Goal: Task Accomplishment & Management: Use online tool/utility

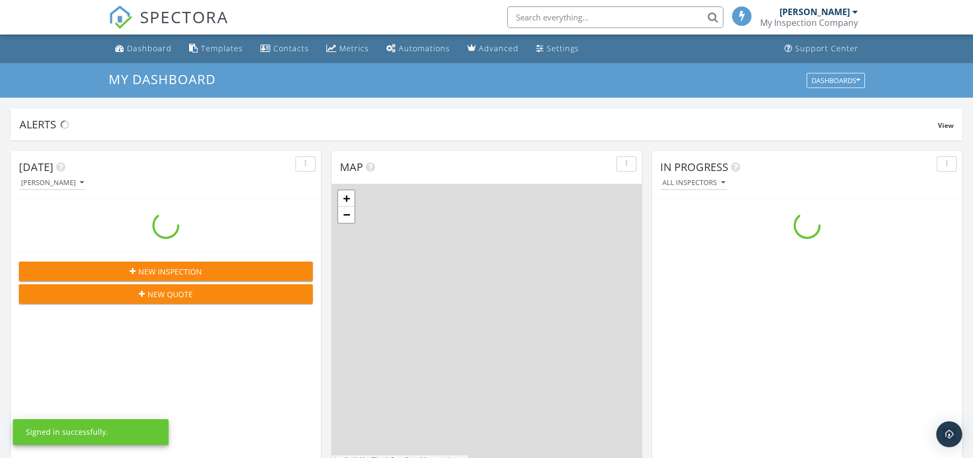
scroll to position [1000, 989]
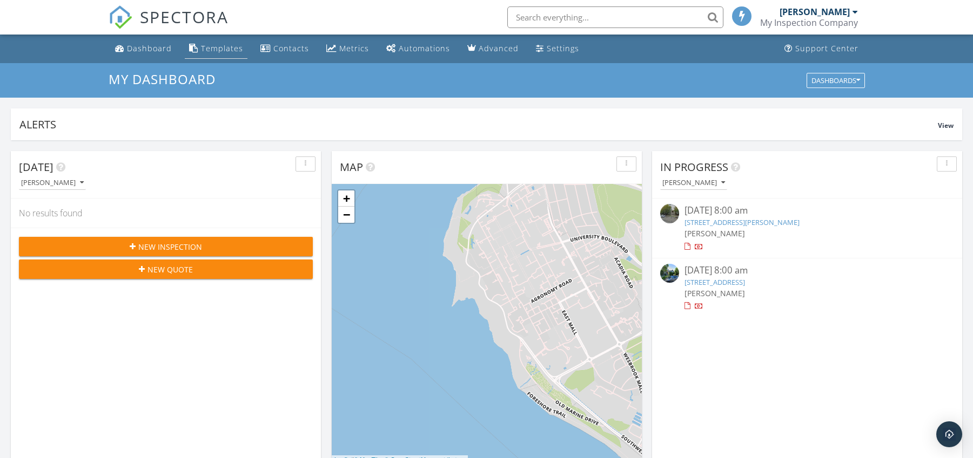
click at [210, 56] on link "Templates" at bounding box center [216, 49] width 63 height 20
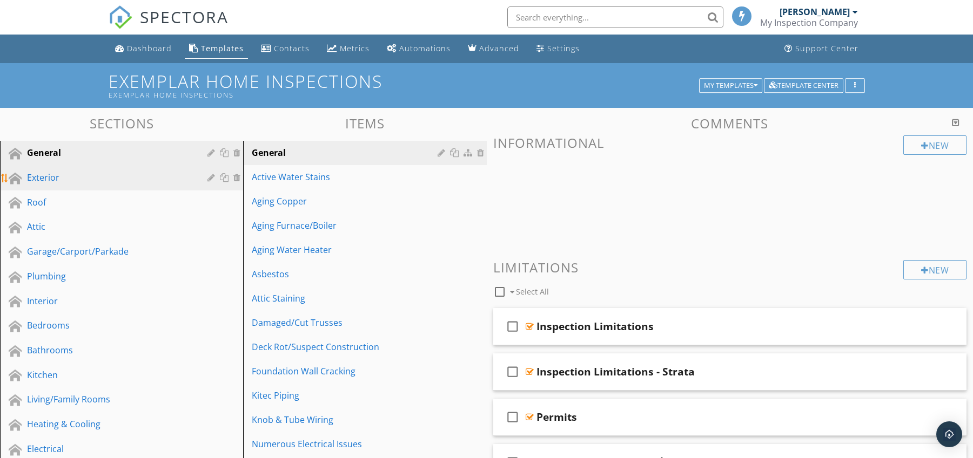
click at [144, 183] on div "Exterior" at bounding box center [109, 177] width 165 height 13
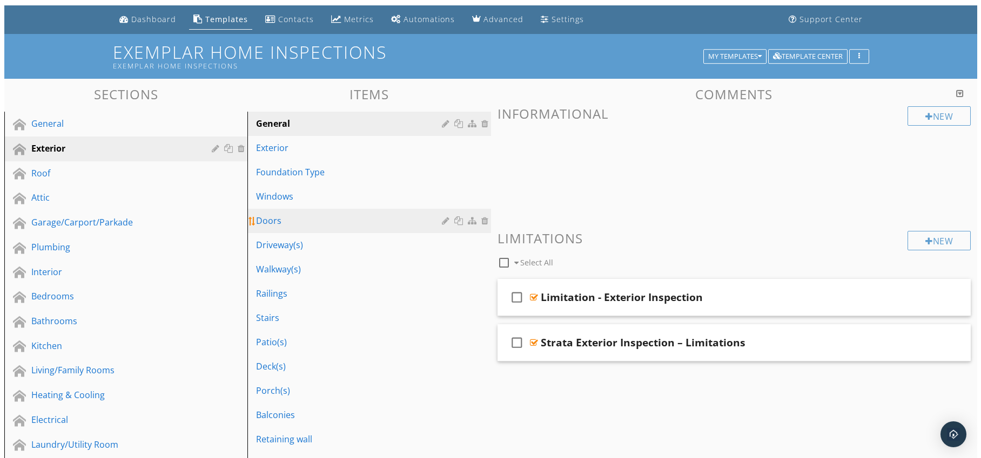
scroll to position [36, 0]
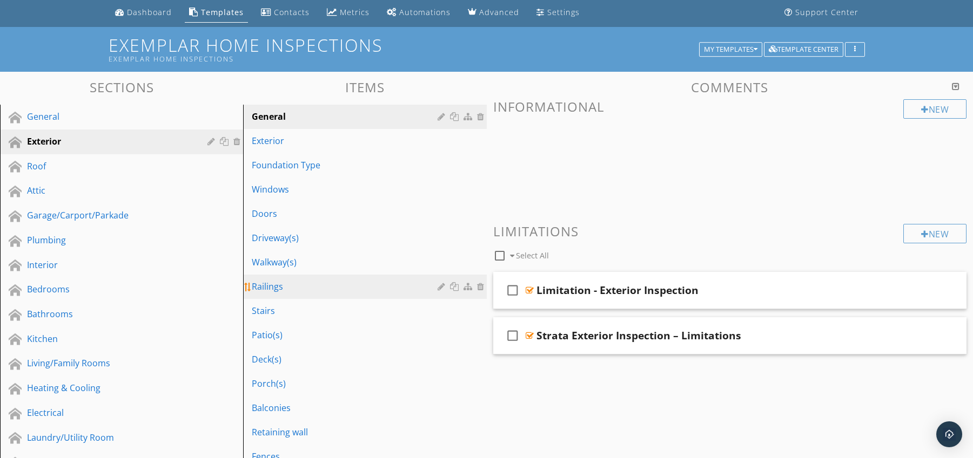
click at [322, 285] on div "Railings" at bounding box center [346, 286] width 188 height 13
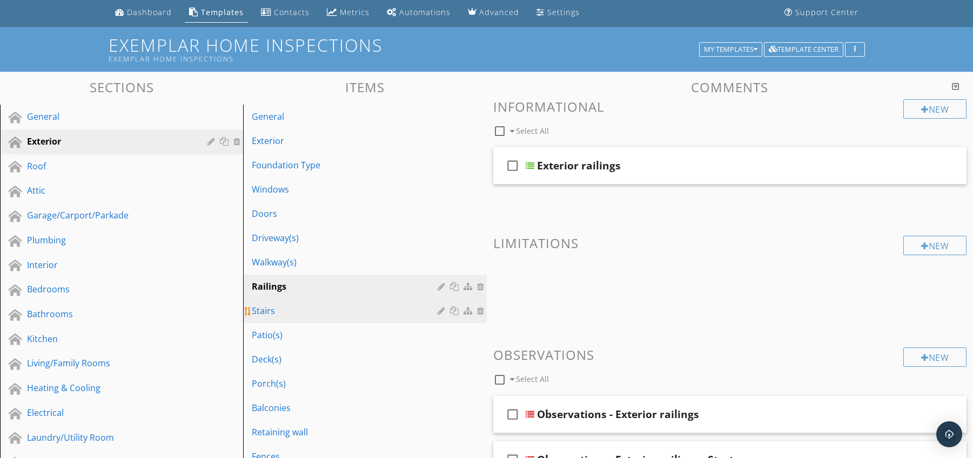
click at [329, 313] on div "Stairs" at bounding box center [346, 311] width 188 height 13
click at [438, 312] on div at bounding box center [442, 311] width 10 height 9
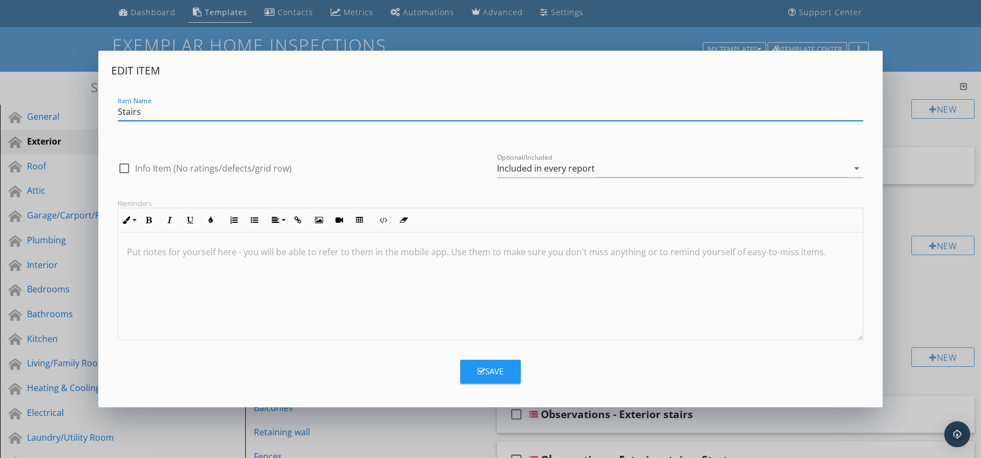
click at [194, 254] on p at bounding box center [490, 252] width 727 height 13
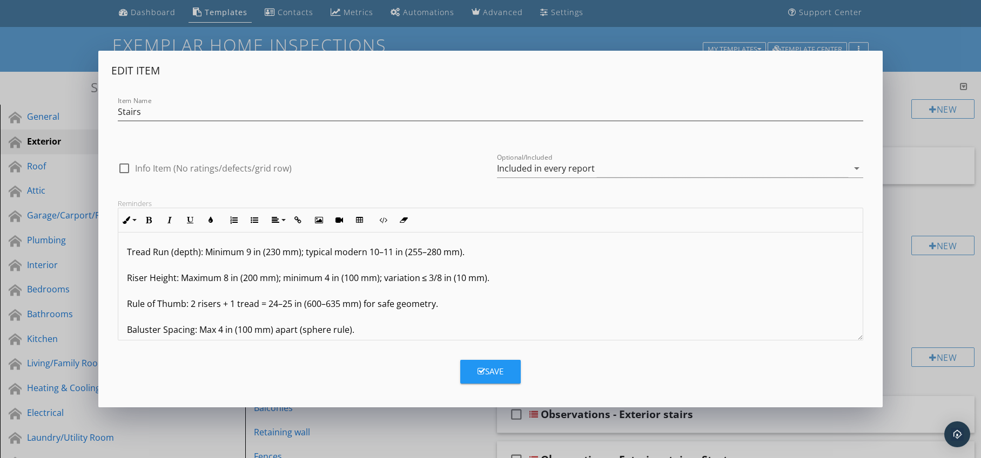
scroll to position [124, 0]
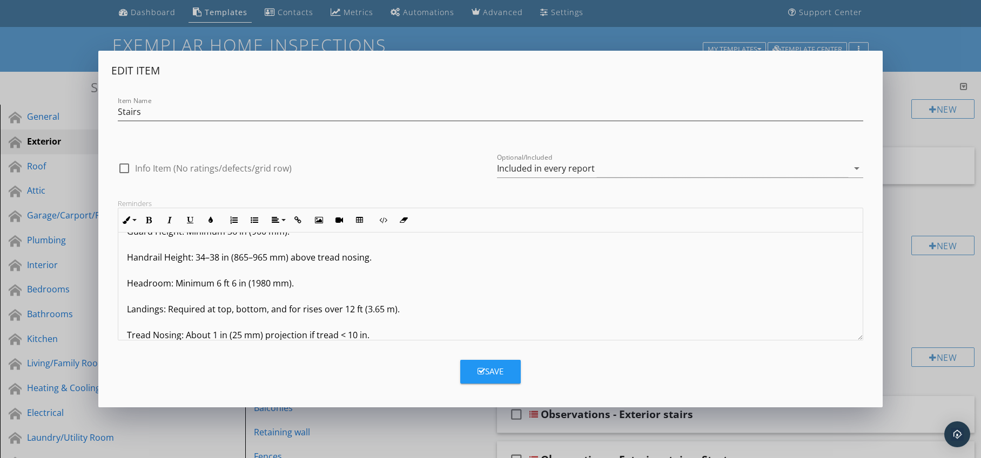
click at [125, 337] on div "Tread Run (depth): Minimum 9 in (230 mm); typical modern 10–11 in (255–280 mm).…" at bounding box center [490, 232] width 745 height 246
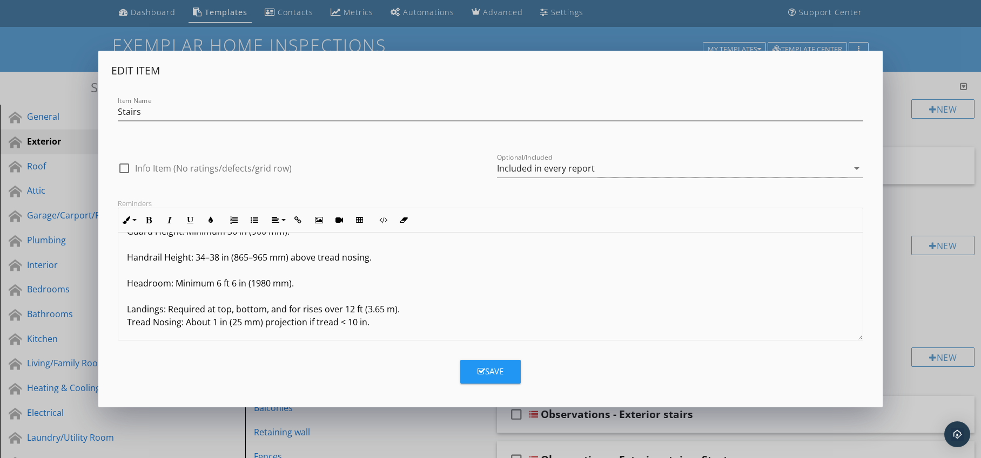
click at [125, 308] on div "Tread Run (depth): Minimum 9 in (230 mm); typical modern 10–11 in (255–280 mm).…" at bounding box center [490, 225] width 745 height 233
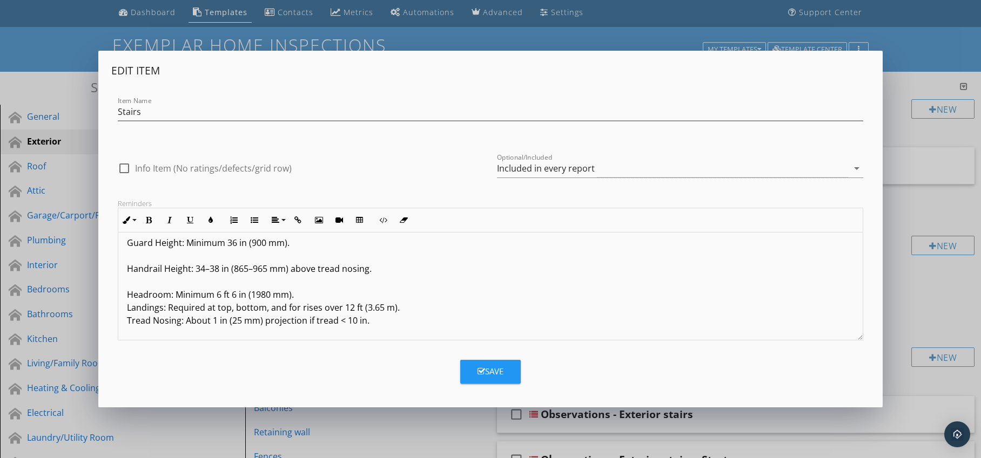
scroll to position [113, 0]
click at [127, 293] on p "Tread Run (depth): Minimum 9 in (230 mm); typical modern 10–11 in (255–280 mm).…" at bounding box center [490, 230] width 727 height 194
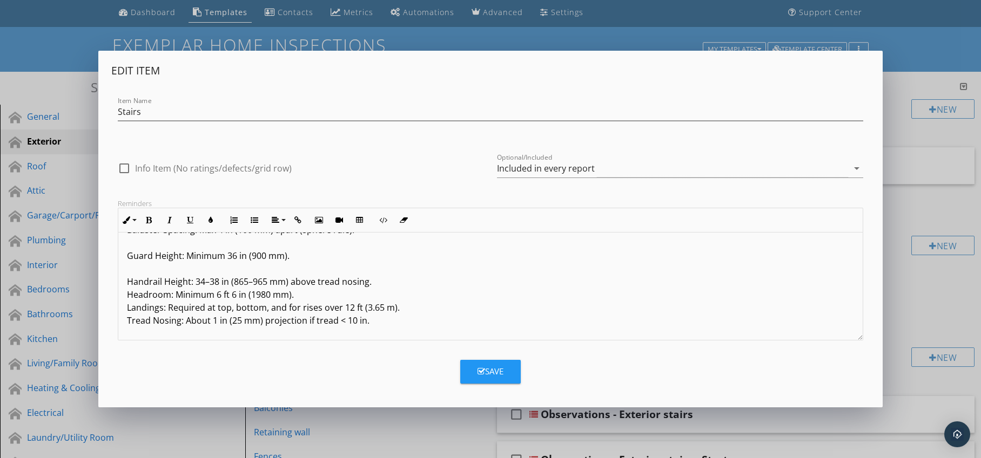
click at [125, 280] on div "Tread Run (depth): Minimum 9 in (230 mm); typical modern 10–11 in (255–280 mm).…" at bounding box center [490, 236] width 745 height 207
click at [125, 267] on div "Tread Run (depth): Minimum 9 in (230 mm); typical modern 10–11 in (255–280 mm).…" at bounding box center [490, 243] width 745 height 194
click at [124, 257] on div "Tread Run (depth): Minimum 9 in (230 mm); typical modern 10–11 in (255–280 mm).…" at bounding box center [490, 249] width 745 height 181
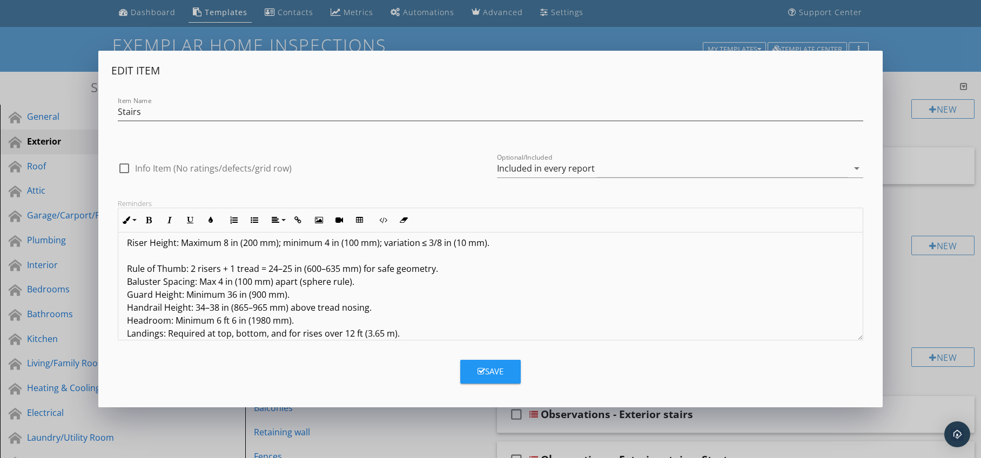
scroll to position [35, 0]
click at [127, 272] on p "Tread Run (depth): Minimum 9 in (230 mm); typical modern 10–11 in (255–280 mm).…" at bounding box center [490, 282] width 727 height 143
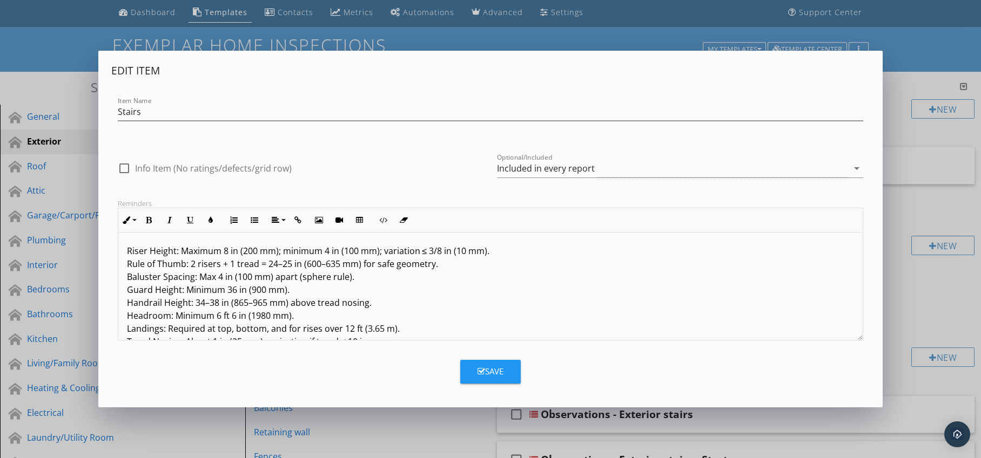
scroll to position [0, 0]
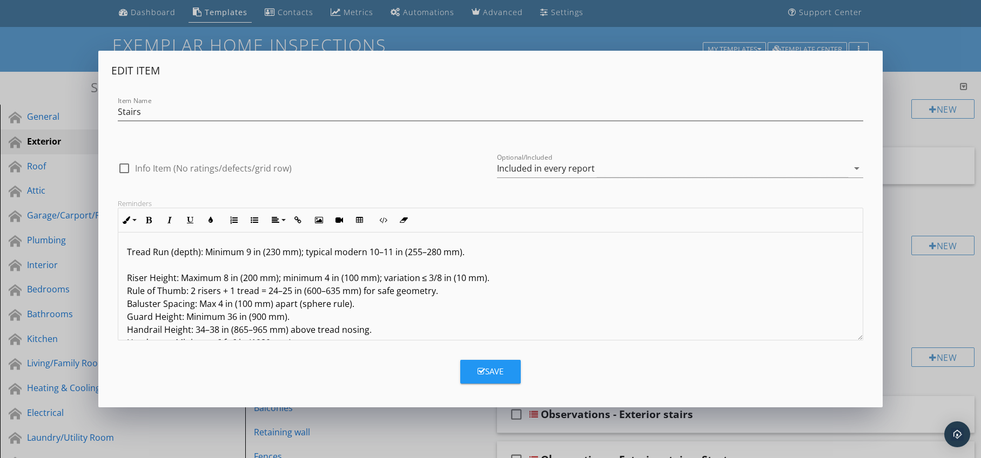
click at [127, 275] on p "Tread Run (depth): Minimum 9 in (230 mm); typical modern 10–11 in (255–280 mm).…" at bounding box center [490, 311] width 727 height 130
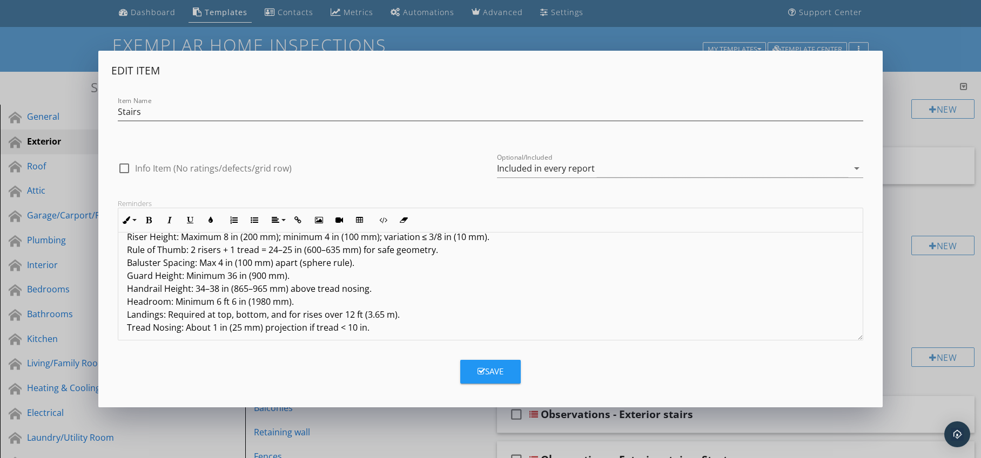
scroll to position [35, 0]
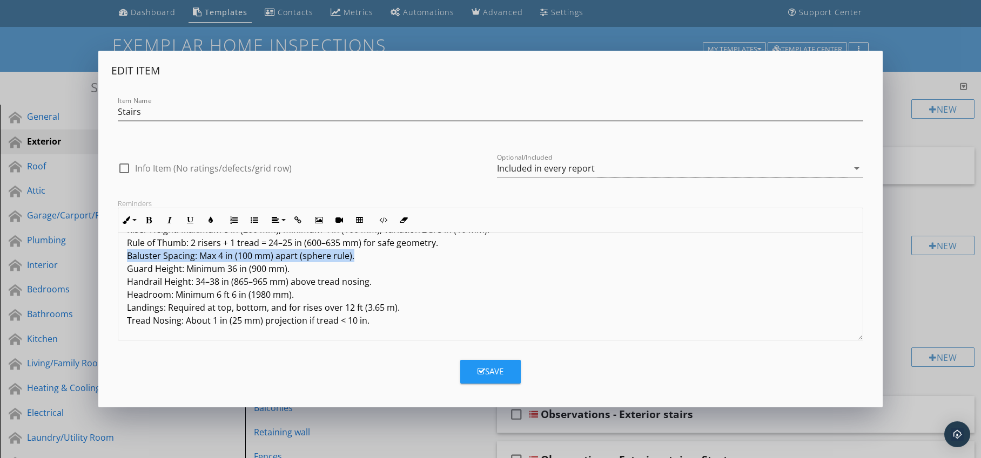
drag, startPoint x: 127, startPoint y: 258, endPoint x: 355, endPoint y: 260, distance: 228.4
click at [355, 260] on p "Tread Run (depth): Minimum 9 in (230 mm); typical modern 10–11 in (255–280 mm).…" at bounding box center [490, 269] width 727 height 117
click at [210, 221] on icon "button" at bounding box center [211, 221] width 8 height 8
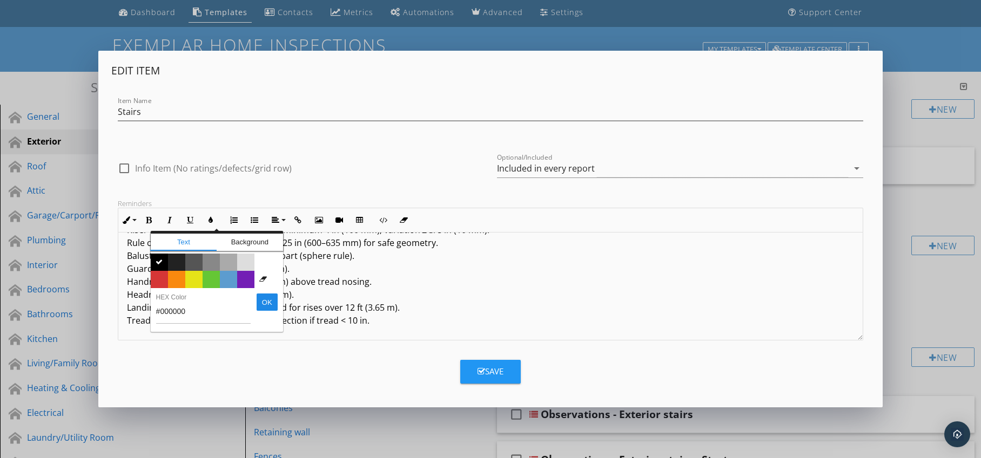
click at [244, 279] on span "Color #731eb5" at bounding box center [245, 279] width 17 height 17
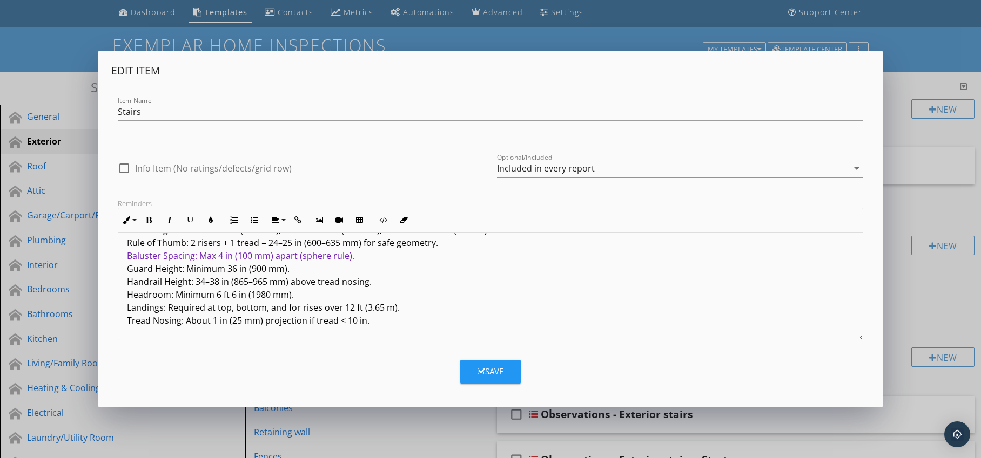
click at [127, 281] on p "Tread Run (depth): Minimum 9 in (230 mm); typical modern 10–11 in (255–280 mm).…" at bounding box center [490, 269] width 727 height 117
drag, startPoint x: 126, startPoint y: 281, endPoint x: 376, endPoint y: 281, distance: 250.0
click at [376, 281] on p "Tread Run (depth): Minimum 9 in (230 mm); typical modern 10–11 in (255–280 mm).…" at bounding box center [490, 269] width 727 height 117
click at [213, 220] on icon "button" at bounding box center [211, 221] width 8 height 8
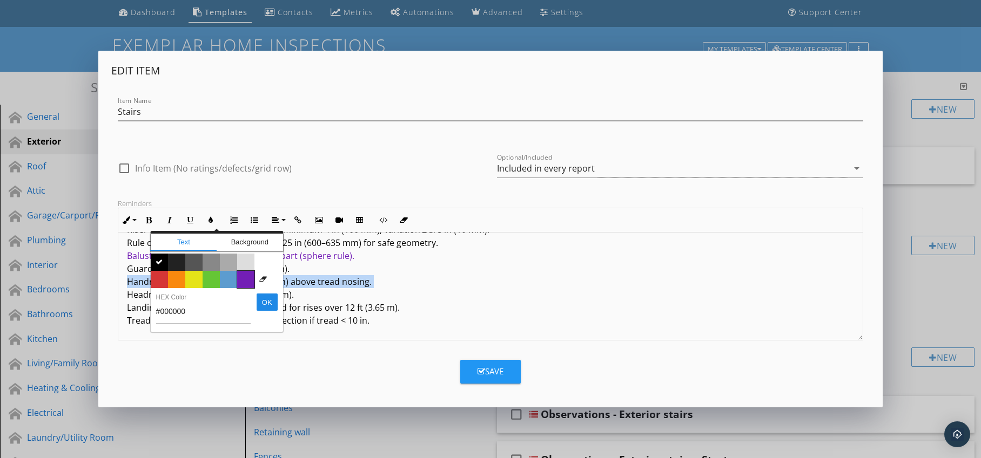
click at [241, 282] on span "Color #731eb5" at bounding box center [245, 279] width 17 height 17
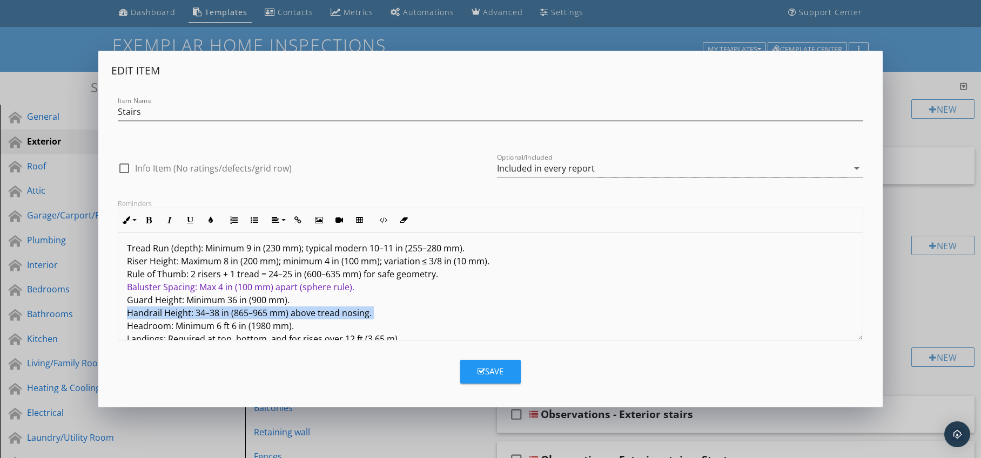
scroll to position [0, 0]
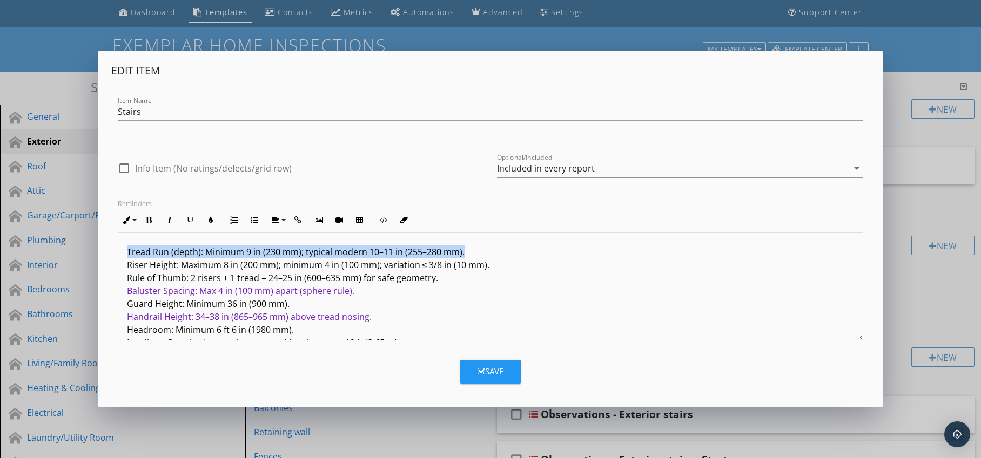
drag, startPoint x: 126, startPoint y: 252, endPoint x: 465, endPoint y: 255, distance: 339.1
click at [465, 255] on p "Tread Run (depth): Minimum 9 in (230 mm); typical modern 10–11 in (255–280 mm).…" at bounding box center [490, 304] width 727 height 117
click at [212, 220] on icon "button" at bounding box center [211, 221] width 8 height 8
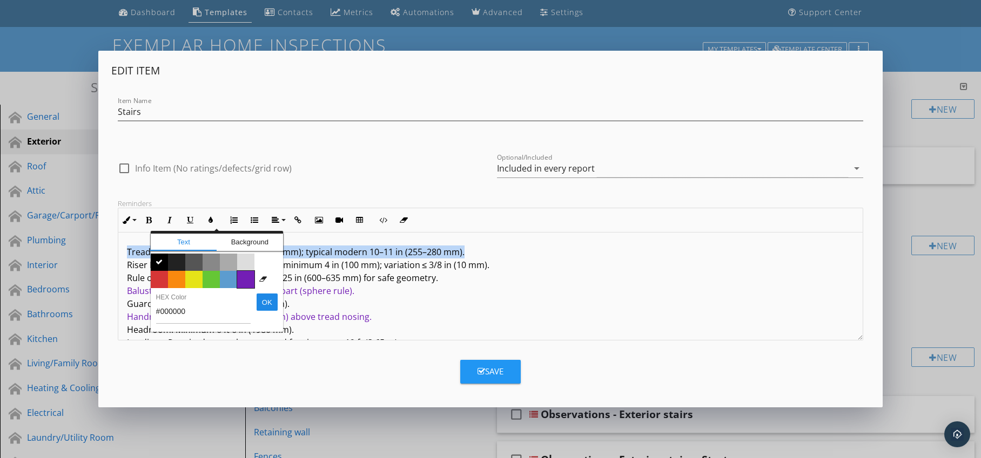
click at [242, 278] on span "Color #731eb5" at bounding box center [245, 279] width 17 height 17
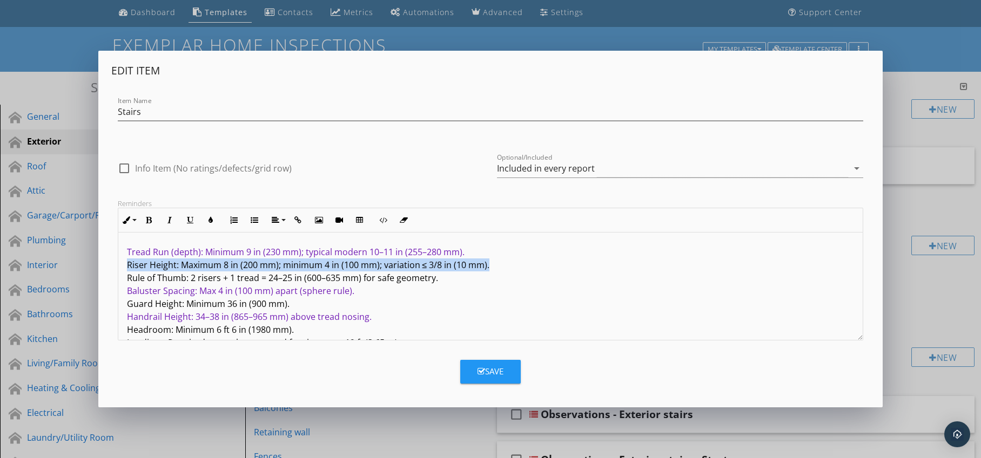
drag, startPoint x: 125, startPoint y: 266, endPoint x: 488, endPoint y: 271, distance: 362.9
click at [488, 271] on div "Tread Run (depth): Minimum 9 in (230 mm); typical modern 10–11 in (255–280 mm).…" at bounding box center [490, 304] width 745 height 143
click at [207, 222] on icon "button" at bounding box center [211, 221] width 8 height 8
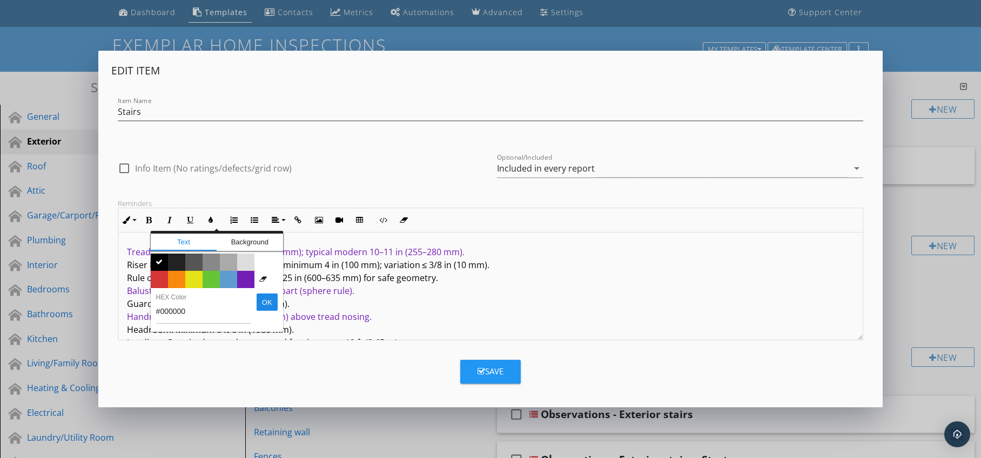
click at [240, 275] on span "Color #731eb5" at bounding box center [245, 279] width 17 height 17
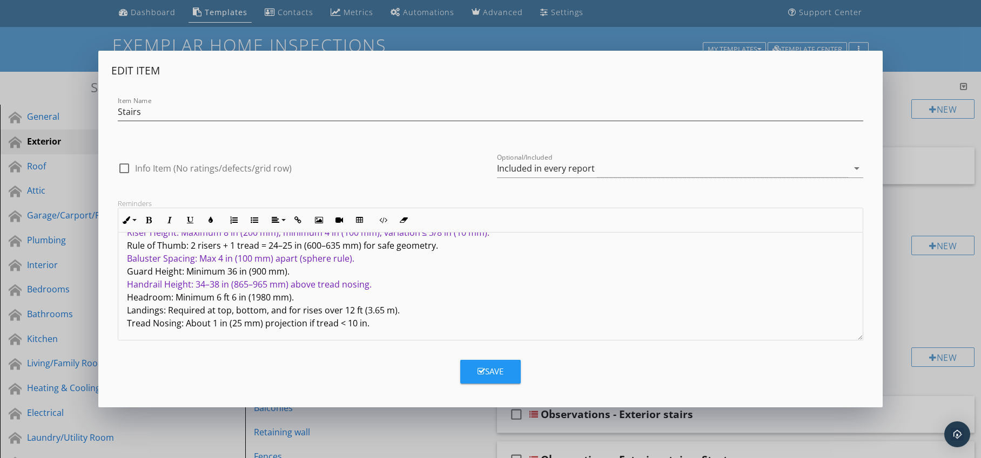
scroll to position [35, 0]
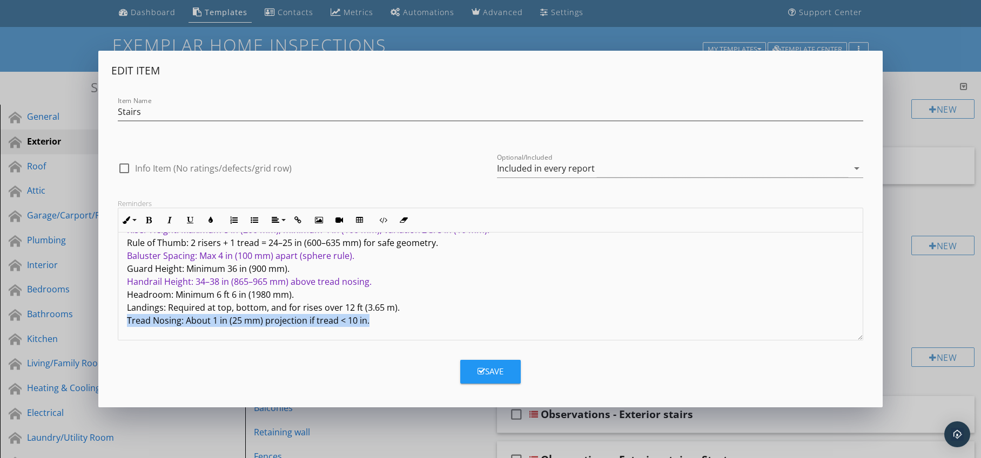
drag, startPoint x: 125, startPoint y: 323, endPoint x: 370, endPoint y: 323, distance: 244.6
click at [370, 323] on div "Tread Run (depth): Minimum 9 in (230 mm); typical modern 10–11 in (255–280 mm).…" at bounding box center [490, 269] width 745 height 143
click at [209, 221] on icon "button" at bounding box center [211, 221] width 8 height 8
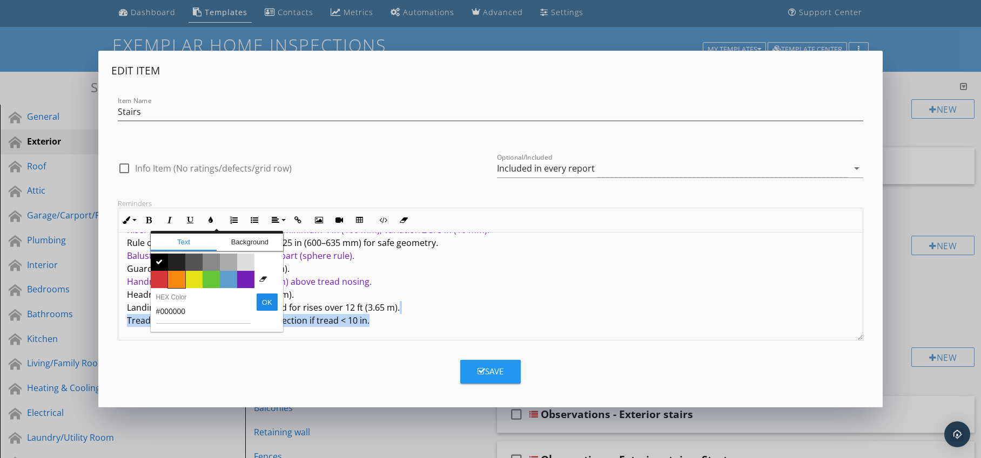
click at [178, 281] on span "Color #f9890e" at bounding box center [176, 279] width 17 height 17
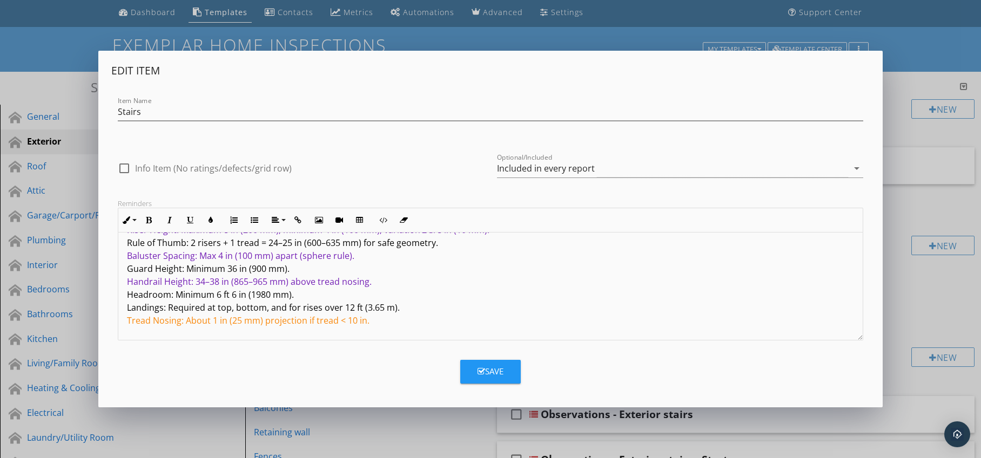
click at [423, 289] on p "Tread Run (depth): Minimum 9 in (230 mm); typical modern 10–11 in (255–280 mm).…" at bounding box center [490, 269] width 727 height 117
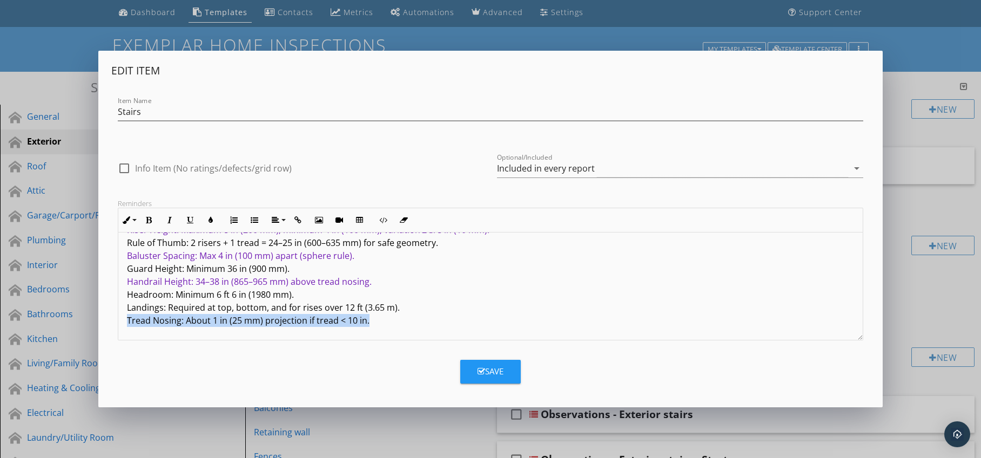
drag, startPoint x: 122, startPoint y: 322, endPoint x: 373, endPoint y: 319, distance: 251.1
click at [373, 319] on div "Tread Run (depth): Minimum 9 in (230 mm); typical modern 10–11 in (255–280 mm).…" at bounding box center [490, 269] width 745 height 143
click at [213, 221] on icon "button" at bounding box center [211, 221] width 8 height 8
type input "#F9890E"
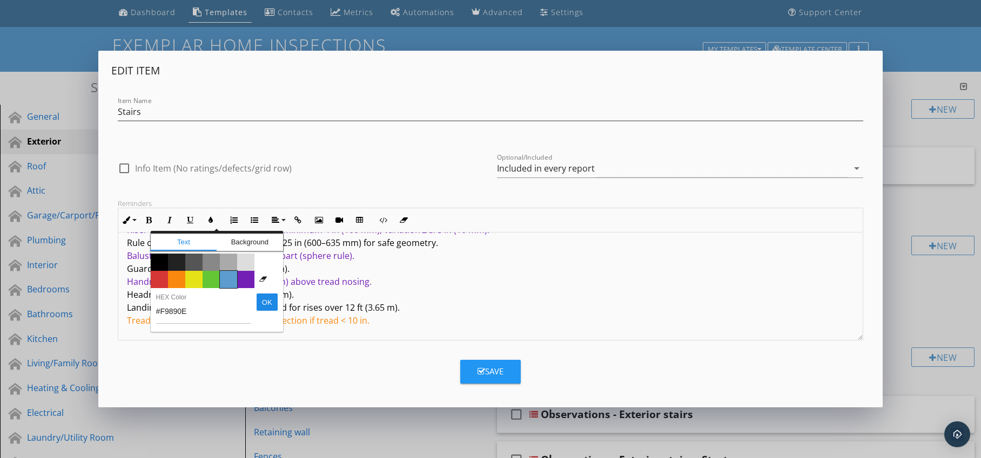
click at [228, 278] on span "Color #5c9ccf" at bounding box center [228, 279] width 17 height 17
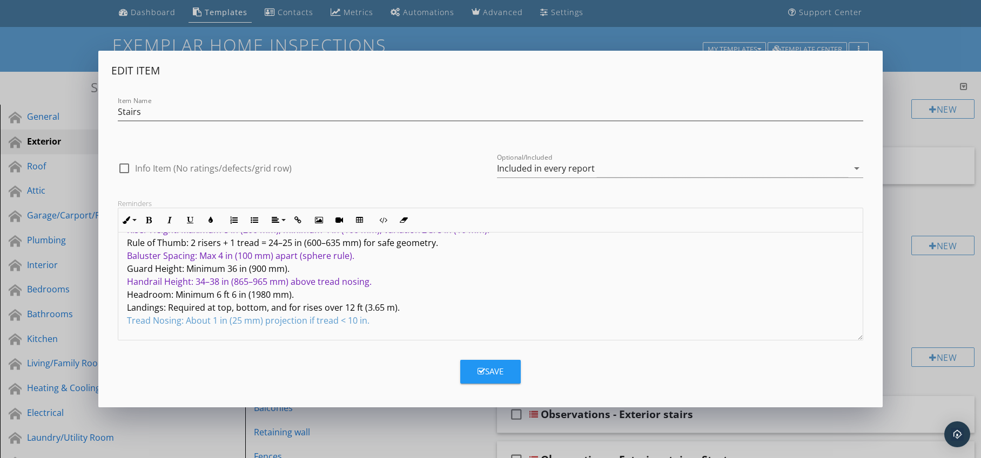
click at [379, 295] on p "Tread Run (depth): Minimum 9 in (230 mm); typical modern 10–11 in (255–280 mm).…" at bounding box center [490, 269] width 727 height 117
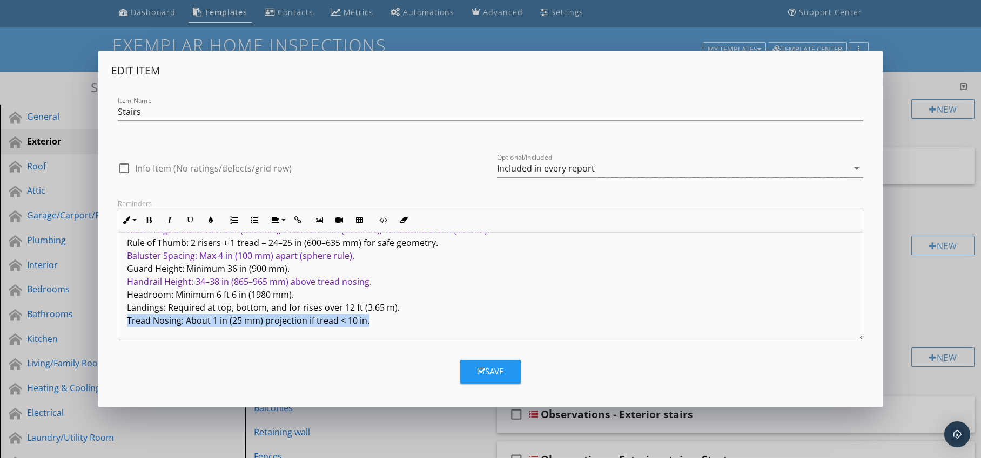
drag, startPoint x: 126, startPoint y: 322, endPoint x: 368, endPoint y: 323, distance: 241.4
click at [368, 323] on p "Tread Run (depth): Minimum 9 in (230 mm); typical modern 10–11 in (255–280 mm).…" at bounding box center [490, 269] width 727 height 117
click at [147, 222] on icon "button" at bounding box center [149, 221] width 8 height 8
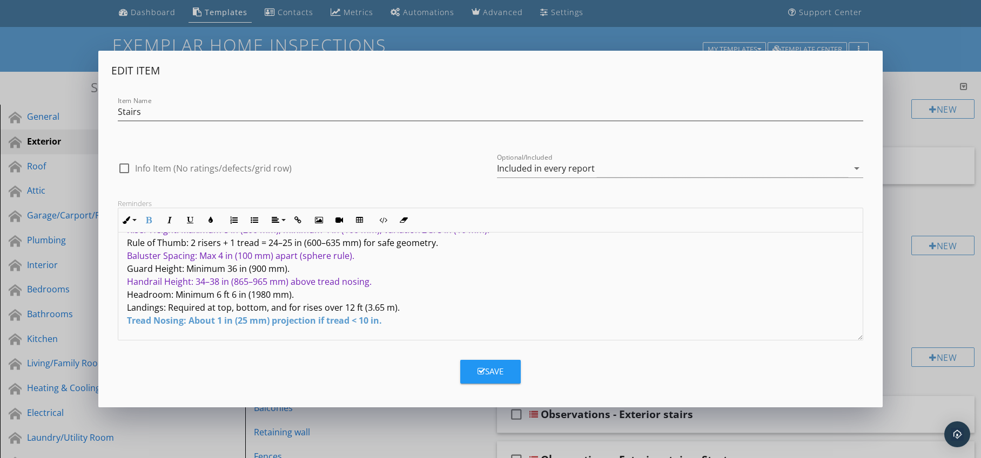
click at [391, 311] on p "Tread Run (depth): Minimum 9 in (230 mm); typical modern 10–11 in (255–280 mm).…" at bounding box center [490, 269] width 727 height 117
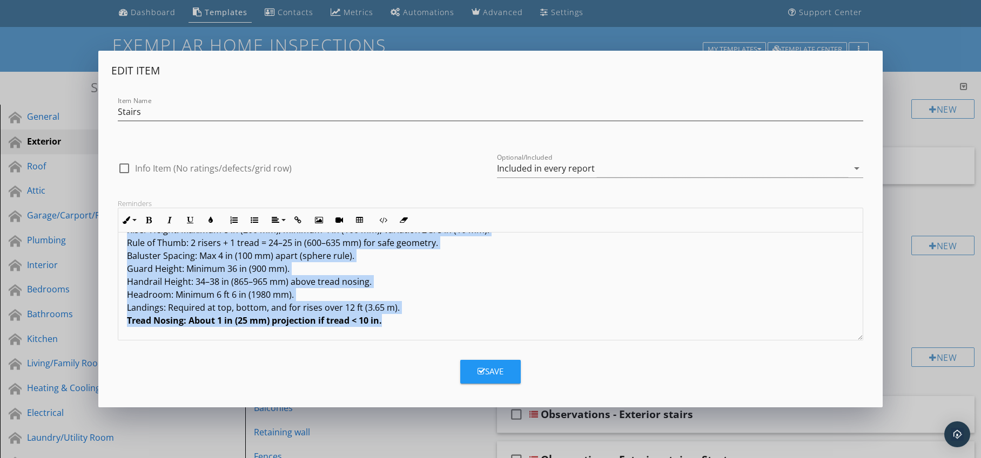
drag, startPoint x: 126, startPoint y: 249, endPoint x: 242, endPoint y: 339, distance: 146.7
click at [242, 339] on div "Tread Run (depth): Minimum 9 in (230 mm); typical modern 10–11 in (255–280 mm).…" at bounding box center [490, 269] width 745 height 143
copy p "Tread Run (depth): Minimum 9 in (230 mm); typical modern 10–11 in (255–280 mm).…"
click at [484, 322] on p "Tread Run (depth): Minimum 9 in (230 mm); typical modern 10–11 in (255–280 mm).…" at bounding box center [490, 269] width 727 height 117
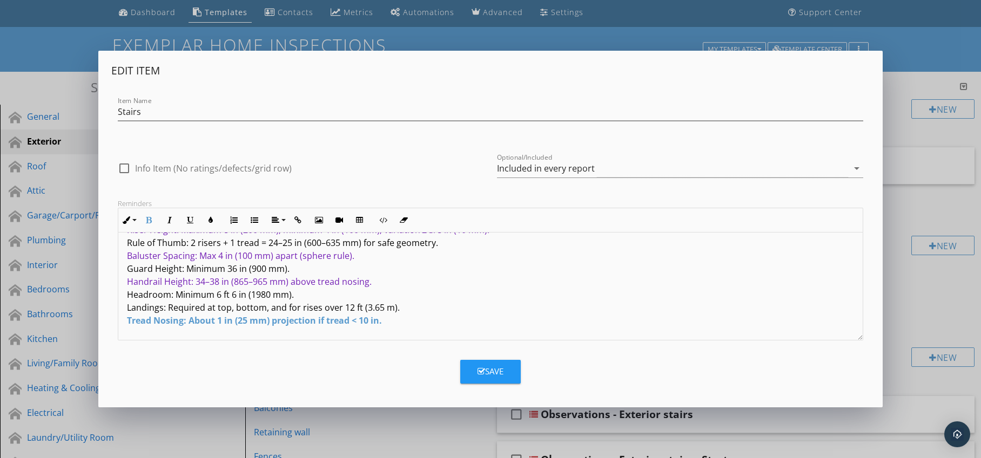
click at [474, 369] on button "Save" at bounding box center [490, 372] width 60 height 24
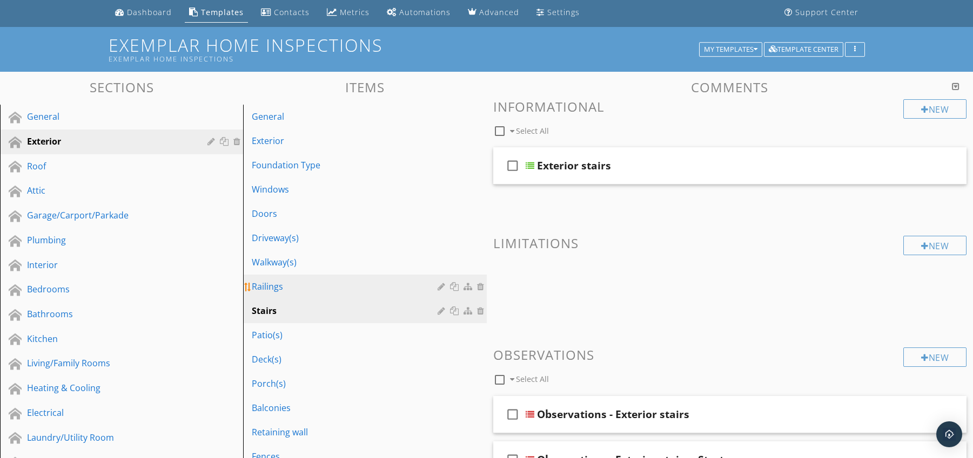
click at [325, 286] on div "Railings" at bounding box center [346, 286] width 188 height 13
click at [440, 288] on div at bounding box center [442, 286] width 10 height 9
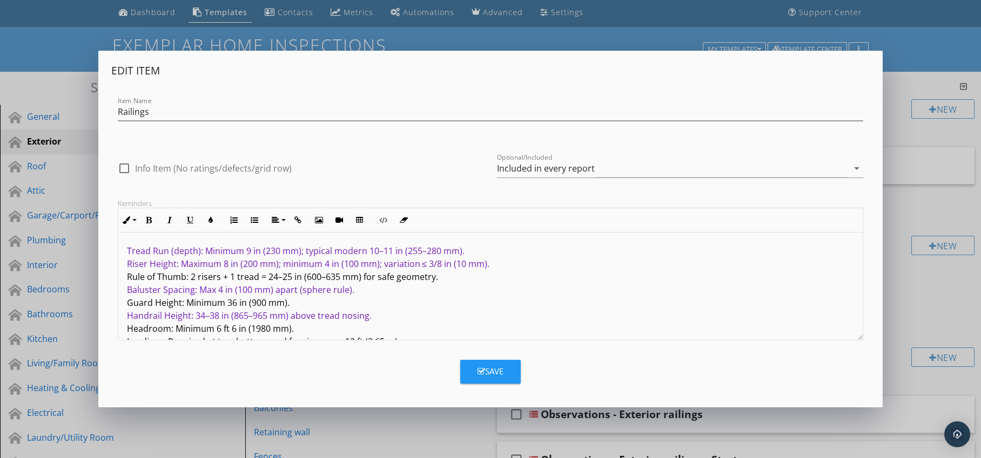
scroll to position [0, 0]
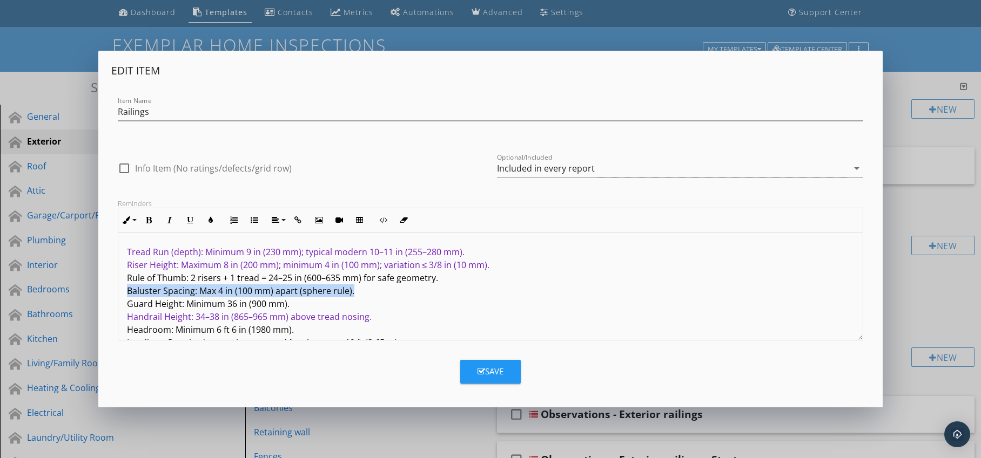
drag, startPoint x: 127, startPoint y: 292, endPoint x: 356, endPoint y: 292, distance: 229.0
click at [355, 292] on p "Tread Run (depth): Minimum 9 in (230 mm); typical modern 10–11 in (255–280 mm).…" at bounding box center [490, 304] width 727 height 117
click at [150, 219] on icon "button" at bounding box center [149, 221] width 8 height 8
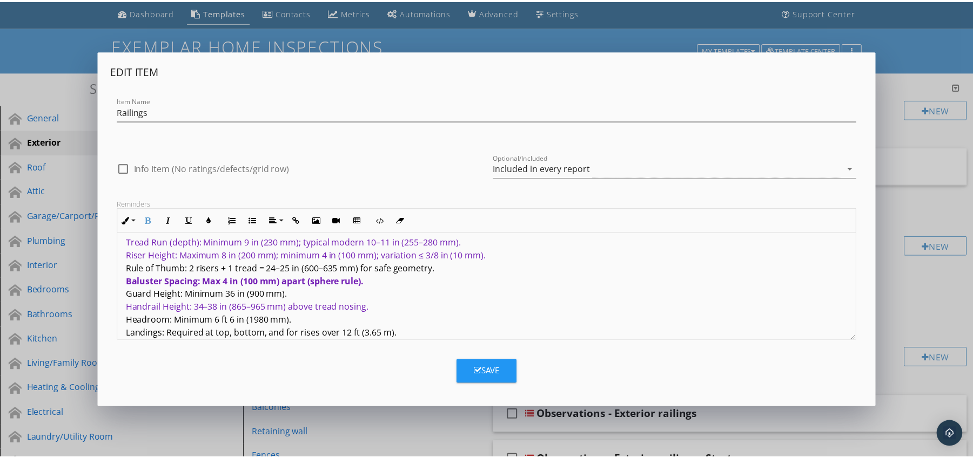
scroll to position [35, 0]
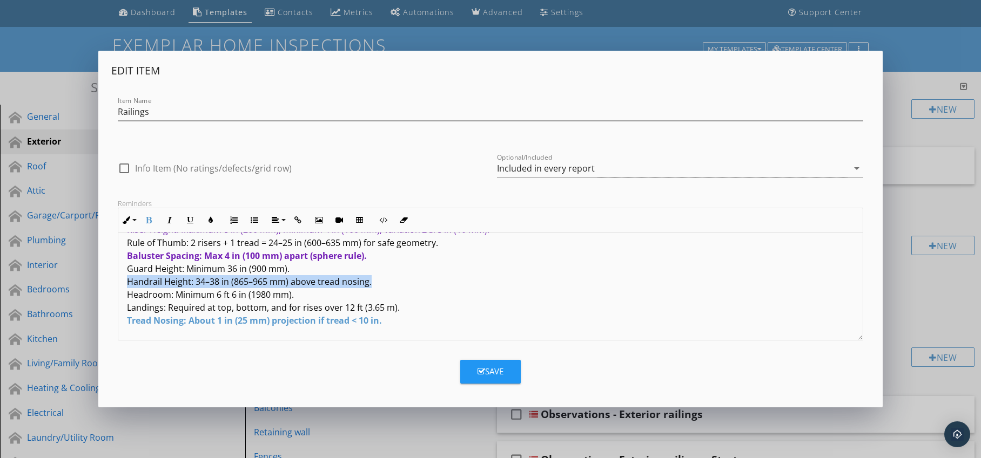
drag, startPoint x: 126, startPoint y: 282, endPoint x: 371, endPoint y: 280, distance: 245.2
click at [371, 280] on div "Tread Run (depth): Minimum 9 in (230 mm); typical modern 10–11 in (255–280 mm).…" at bounding box center [490, 269] width 745 height 143
click at [148, 218] on icon "button" at bounding box center [149, 221] width 8 height 8
click at [394, 322] on p "Tread Run (depth): Minimum 9 in (230 mm); typical modern 10–11 in (255–280 mm).…" at bounding box center [490, 269] width 727 height 117
click at [494, 368] on div "Save" at bounding box center [490, 372] width 26 height 12
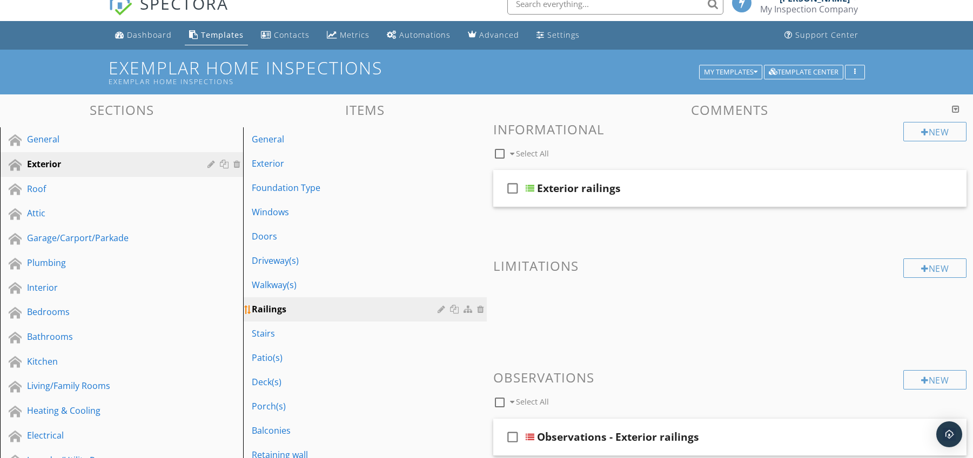
scroll to position [0, 0]
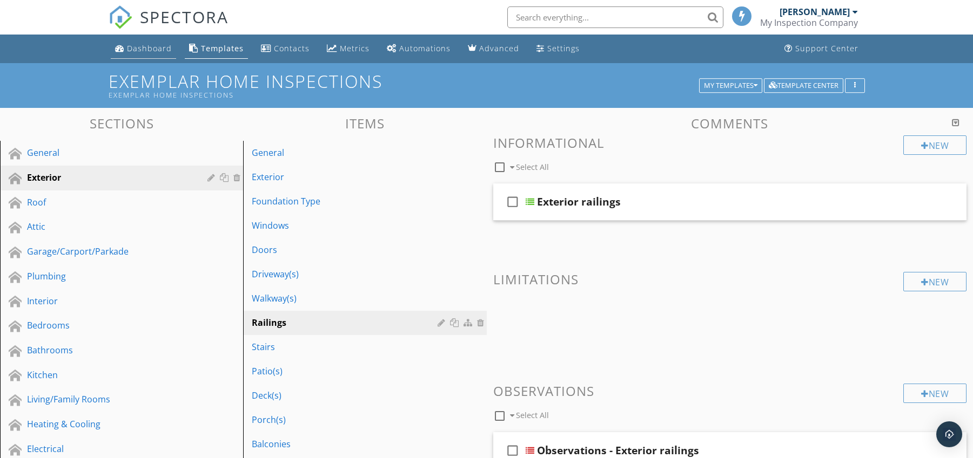
click at [155, 51] on div "Dashboard" at bounding box center [149, 48] width 45 height 10
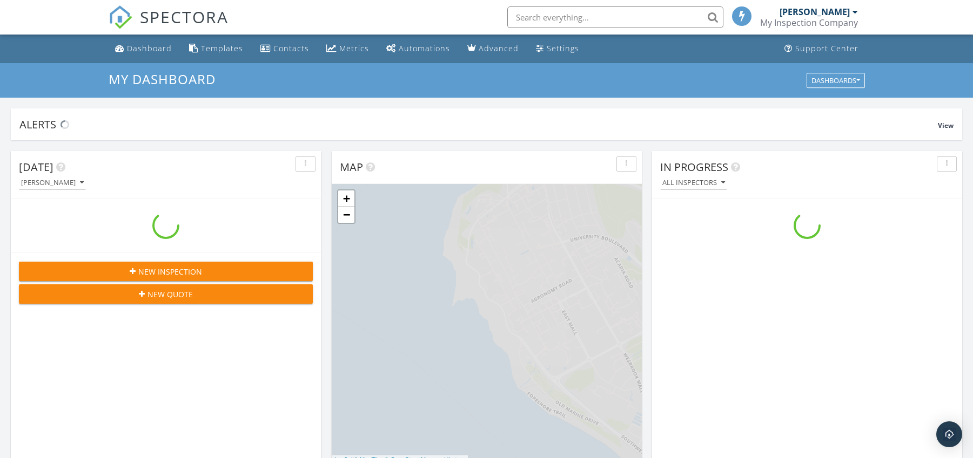
scroll to position [1000, 989]
